Goal: Transaction & Acquisition: Purchase product/service

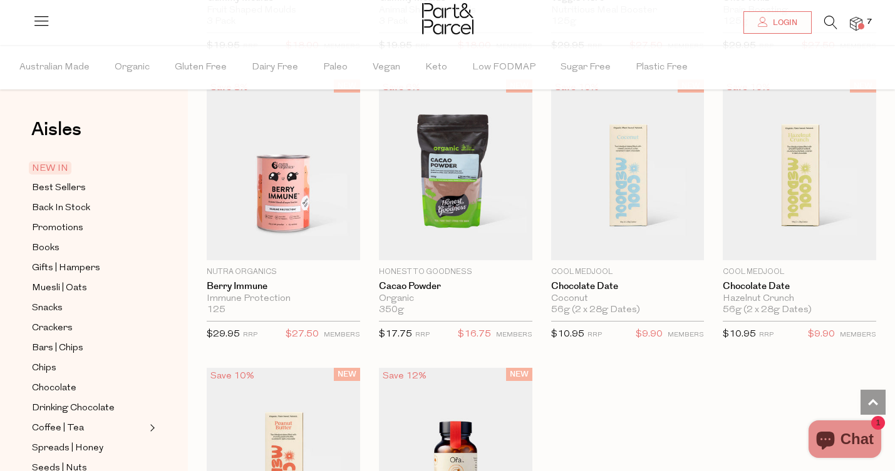
scroll to position [642, 0]
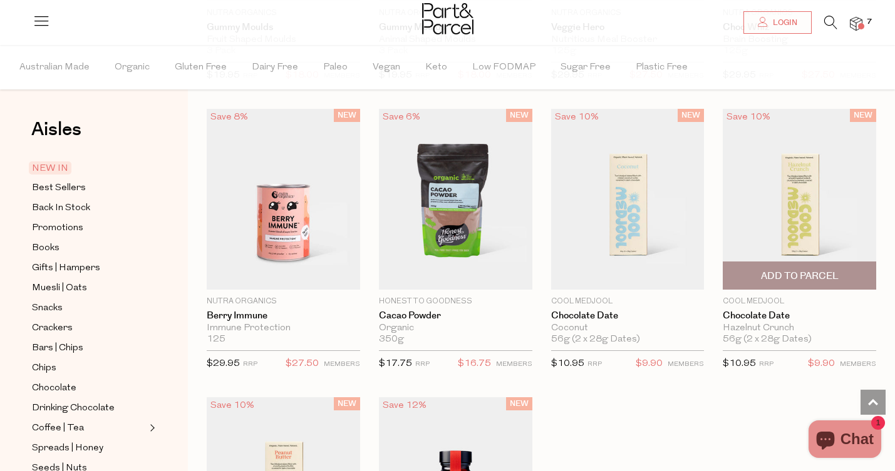
click at [809, 214] on img at bounding box center [799, 199] width 153 height 181
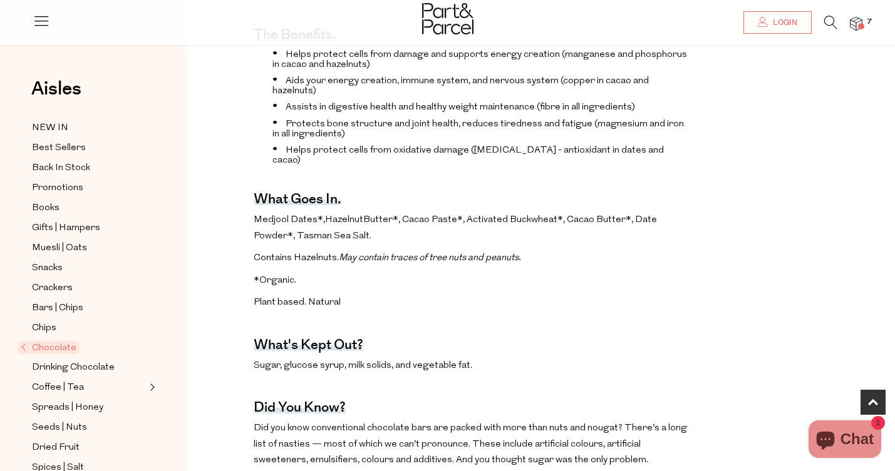
scroll to position [544, 0]
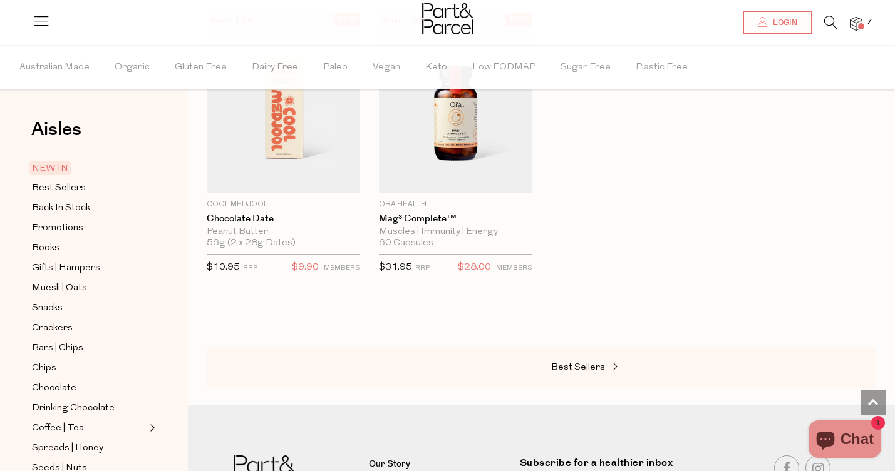
scroll to position [1031, 0]
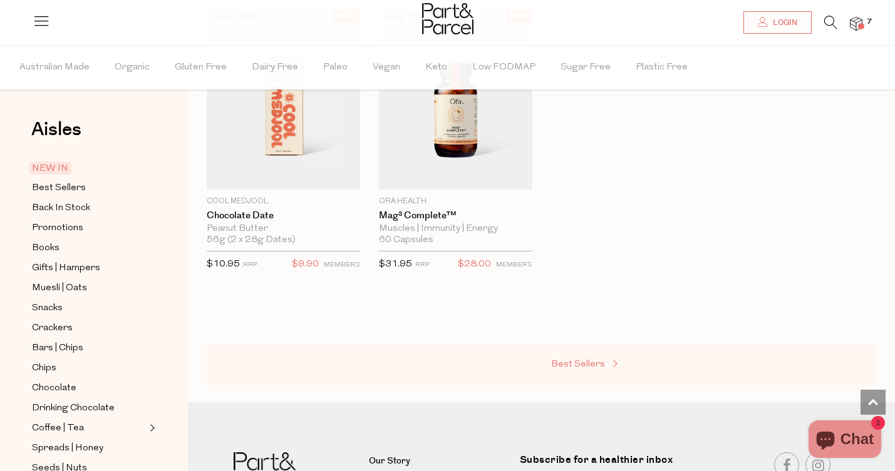
click at [586, 361] on span "Best Sellers" at bounding box center [578, 364] width 54 height 9
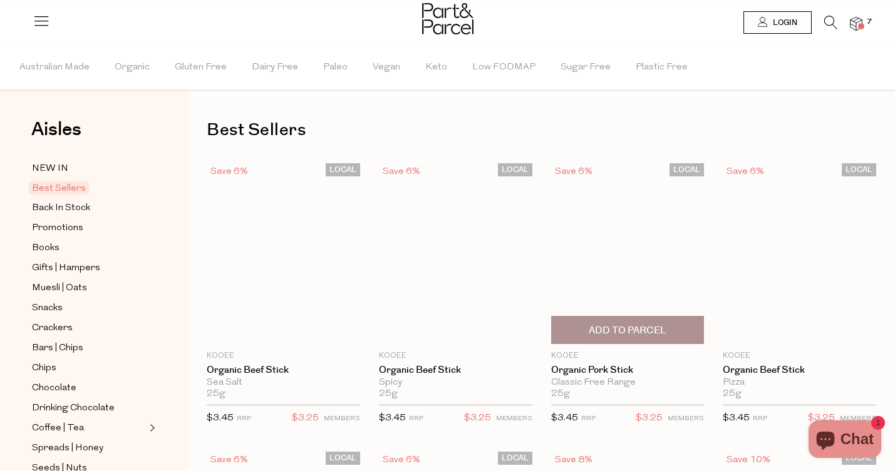
type input "2"
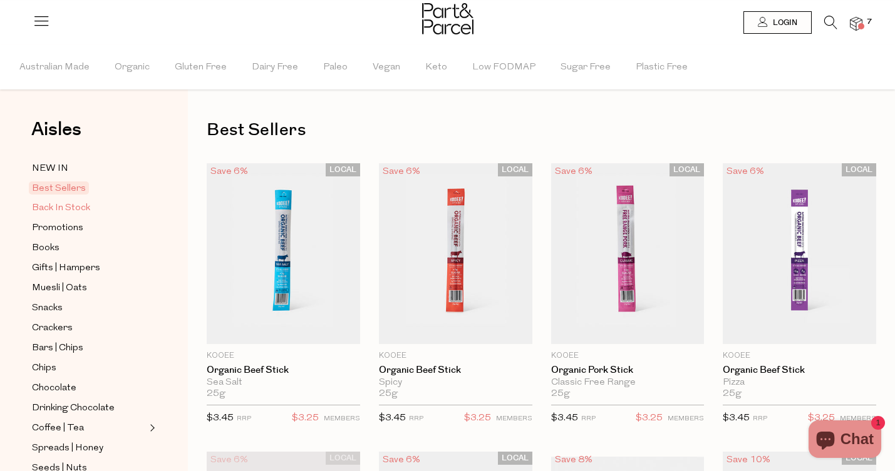
click at [66, 209] on span "Back In Stock" at bounding box center [61, 208] width 58 height 15
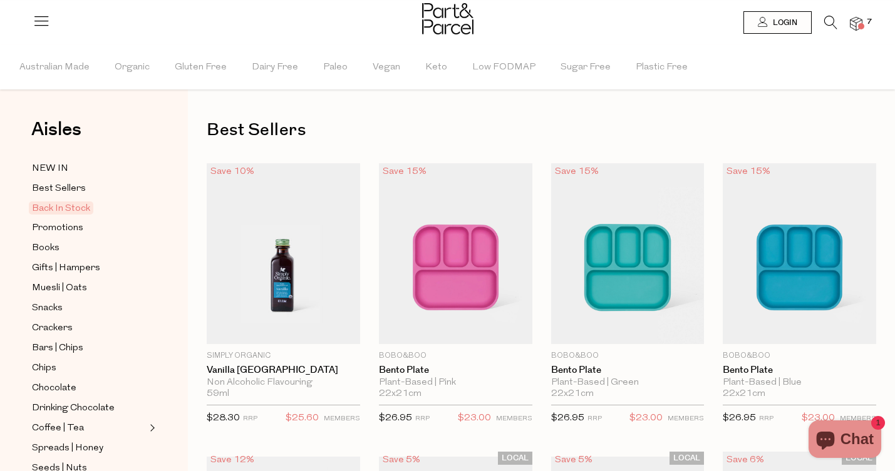
type input "2"
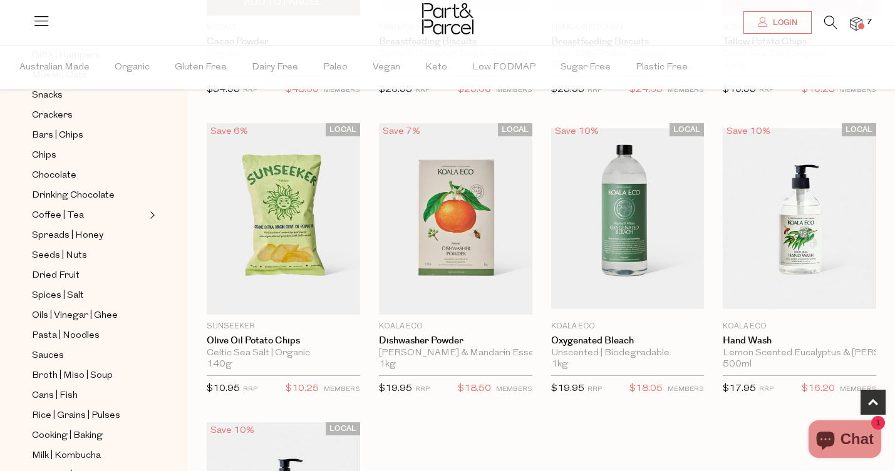
scroll to position [629, 0]
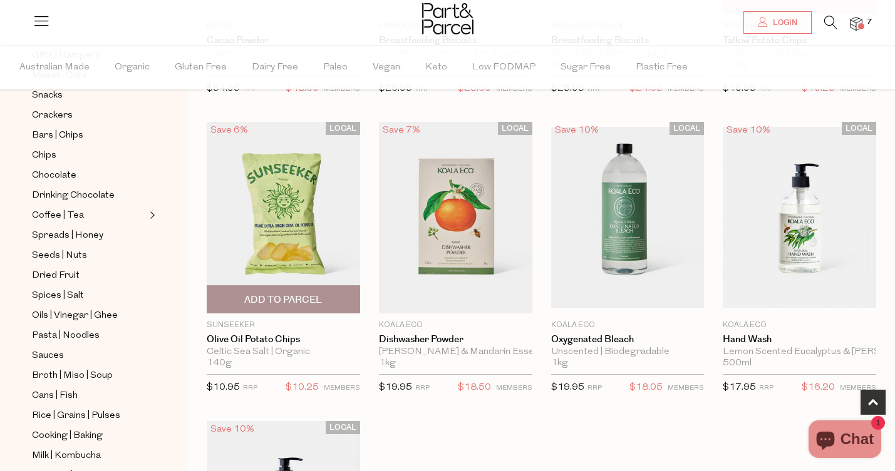
click at [298, 299] on span "Add To Parcel" at bounding box center [283, 300] width 78 height 13
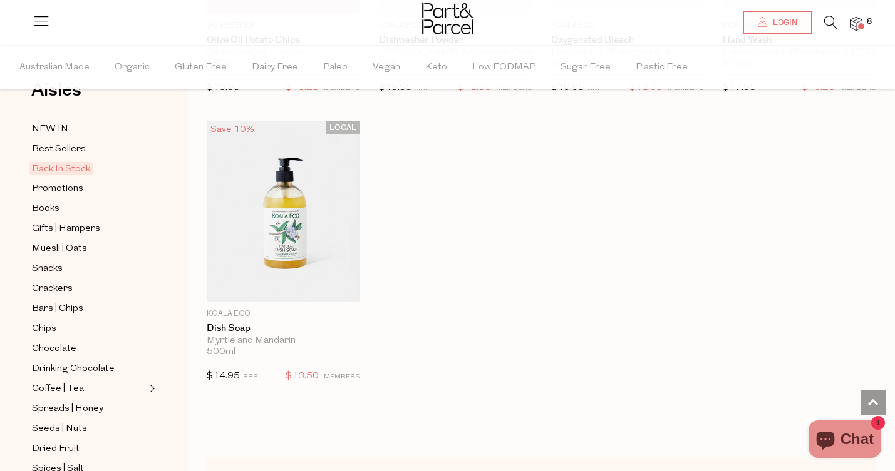
scroll to position [0, 0]
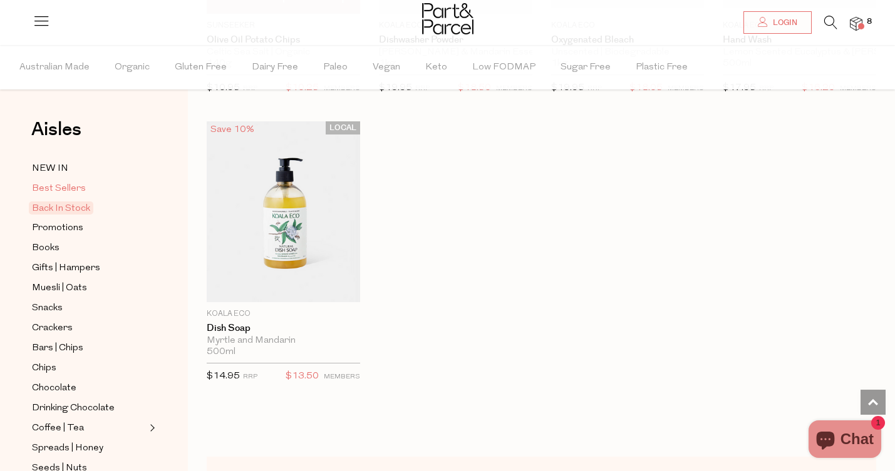
click at [78, 190] on span "Best Sellers" at bounding box center [59, 189] width 54 height 15
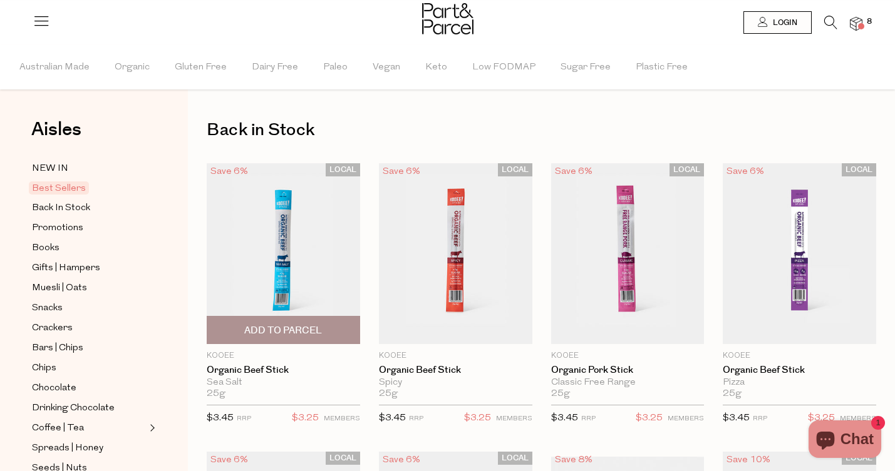
type input "2"
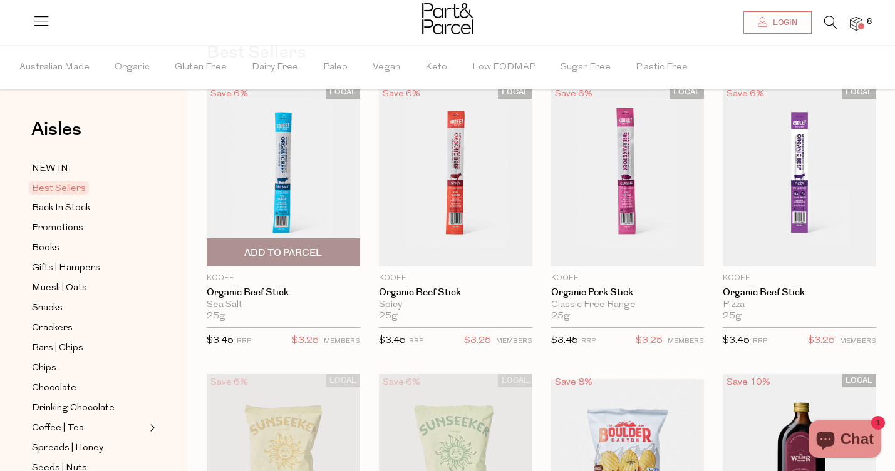
scroll to position [79, 0]
click at [303, 246] on span "Add To Parcel" at bounding box center [283, 251] width 78 height 13
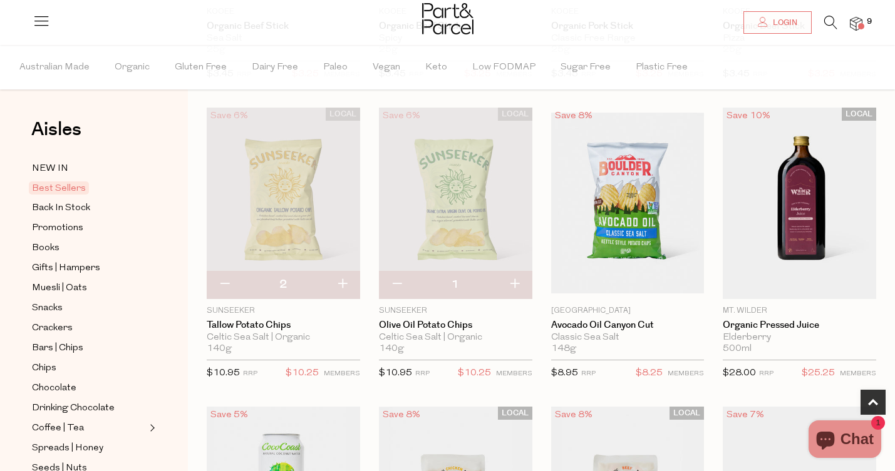
scroll to position [344, 0]
click at [816, 276] on span "Add To Parcel" at bounding box center [799, 285] width 146 height 27
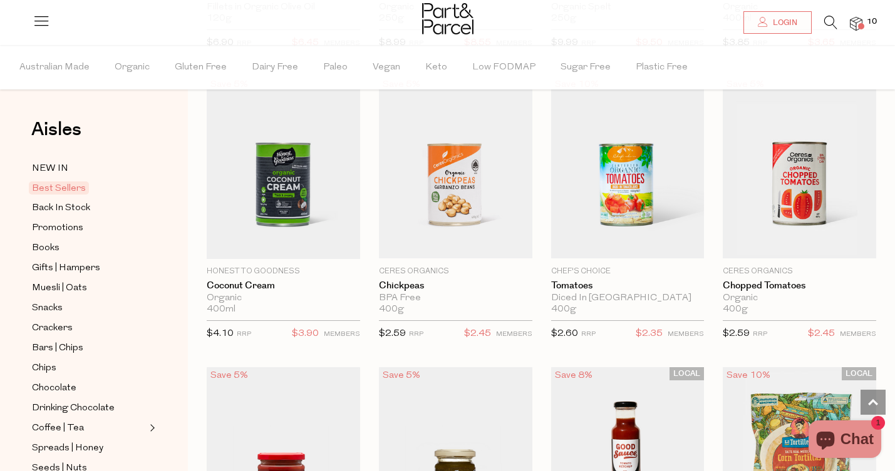
scroll to position [666, 0]
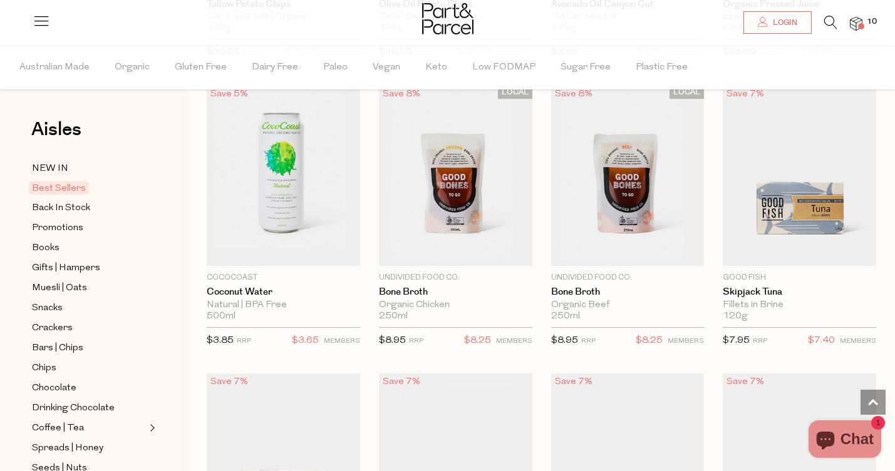
click at [868, 22] on span "10" at bounding box center [871, 21] width 16 height 11
